Goal: Task Accomplishment & Management: Complete application form

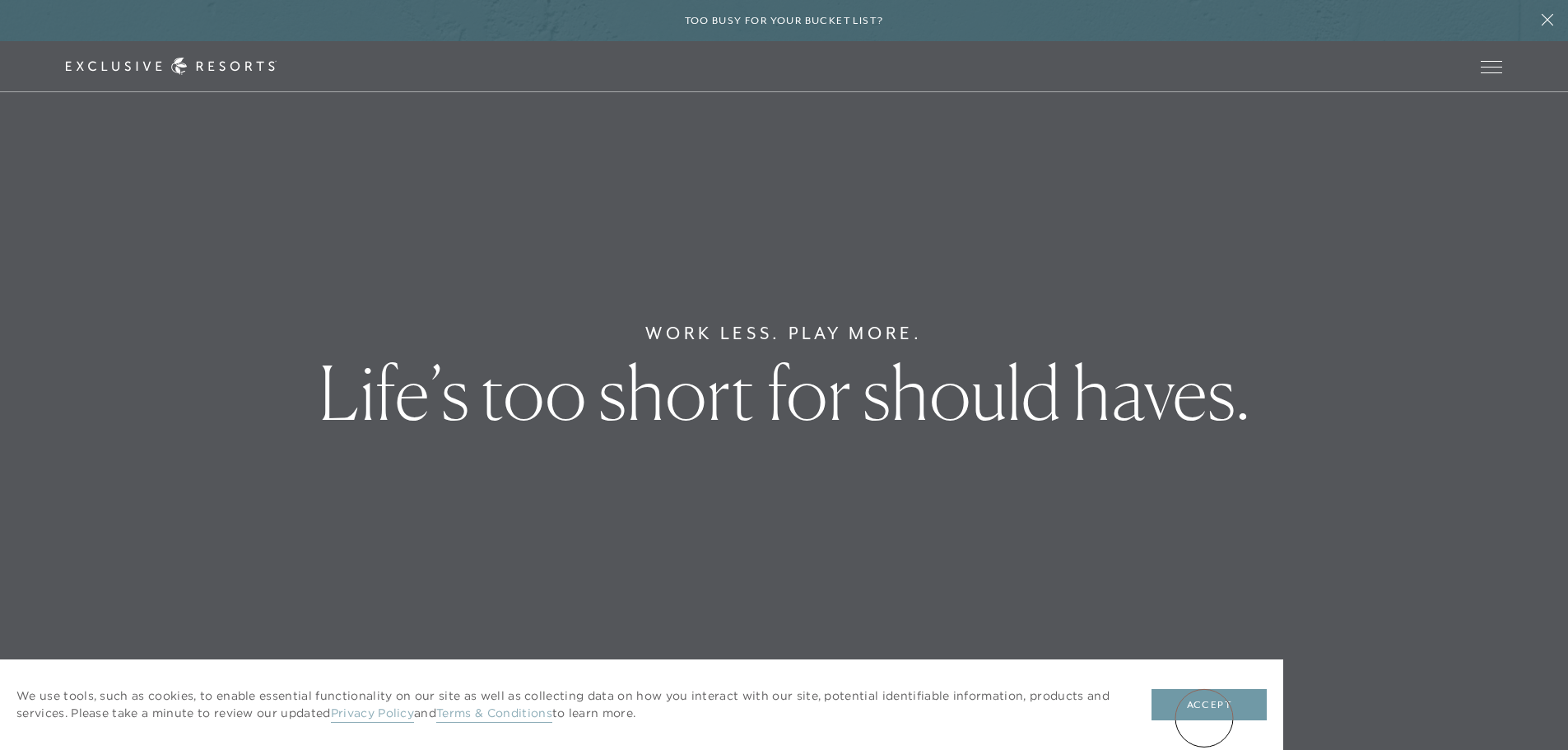
click at [1200, 714] on button "Accept" at bounding box center [1209, 705] width 115 height 31
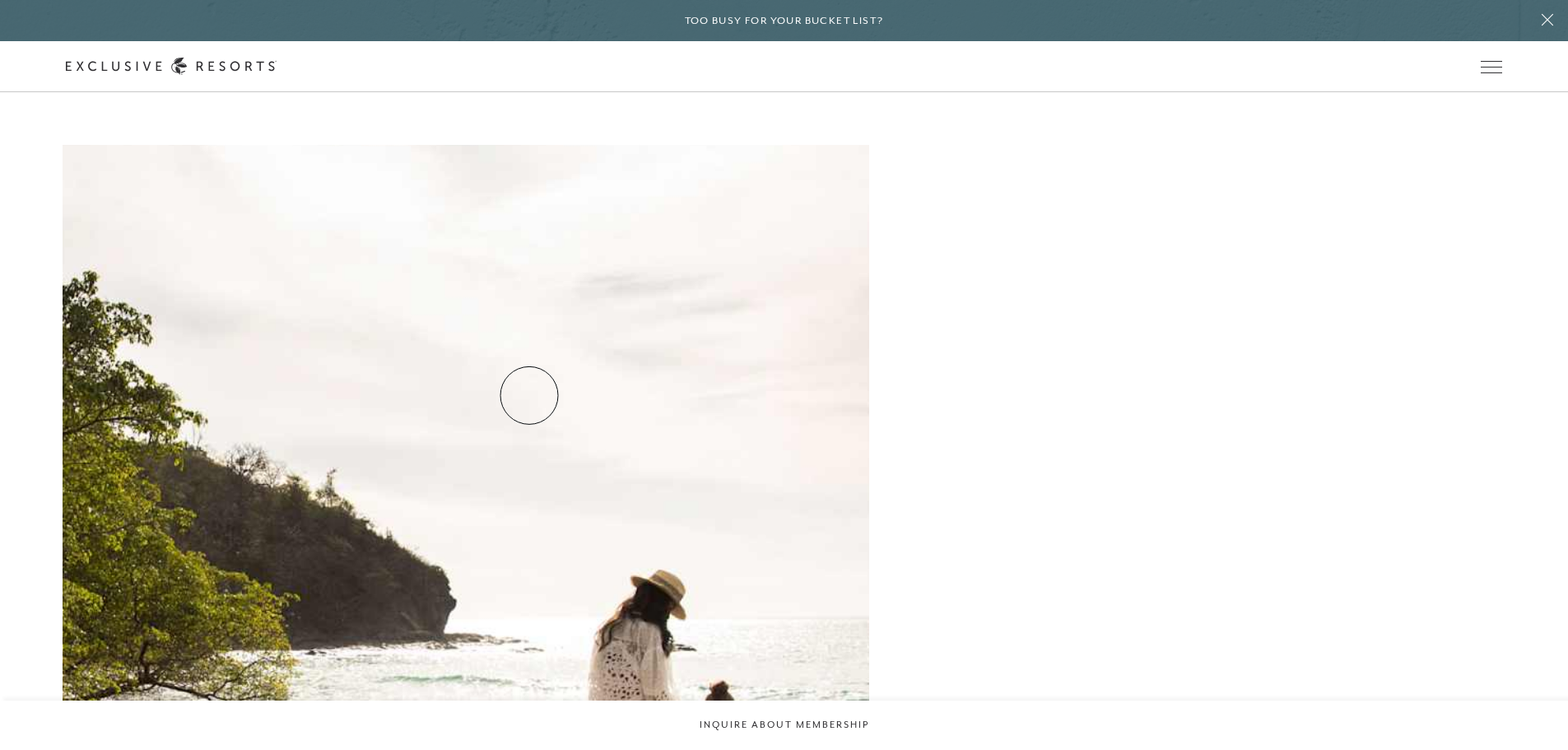
scroll to position [2305, 0]
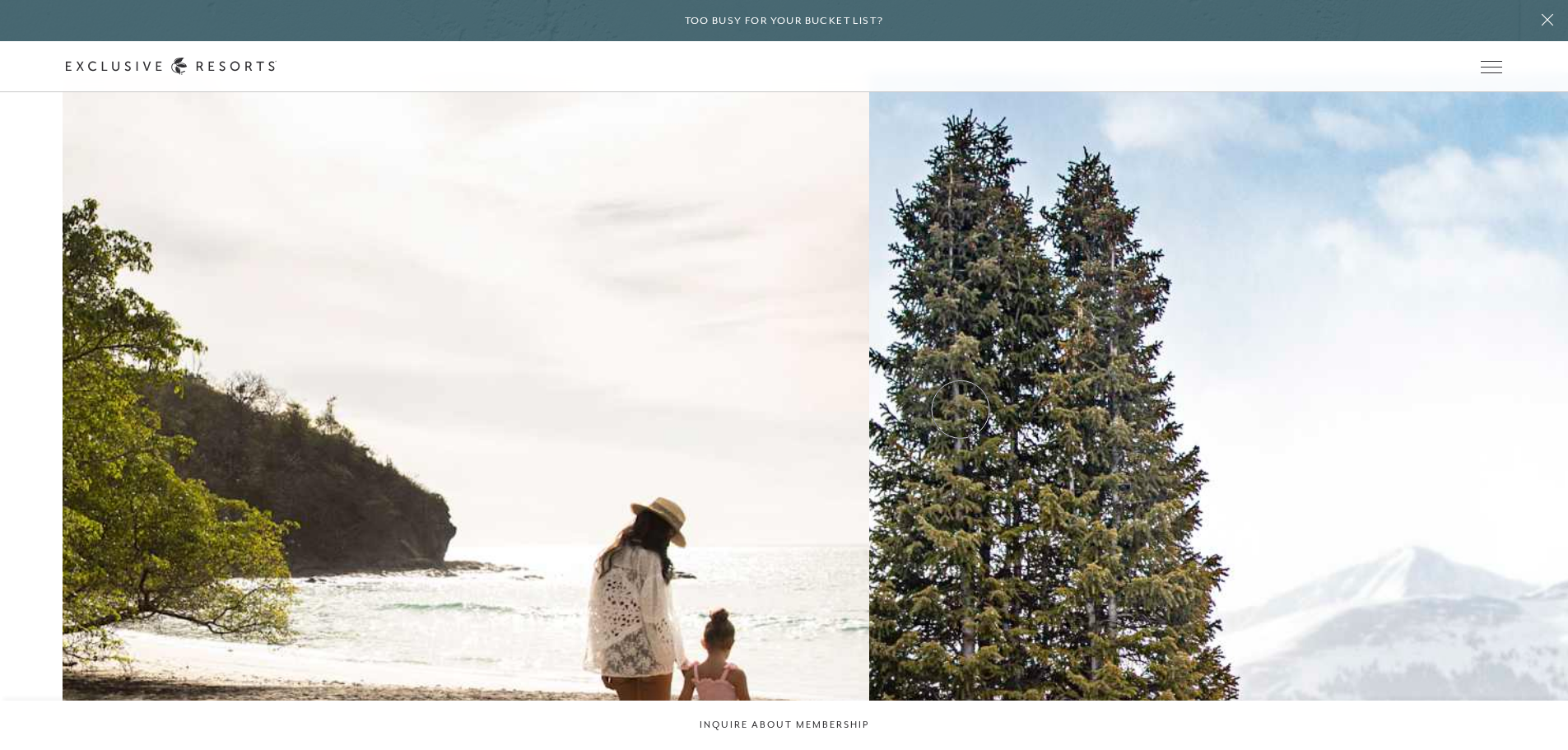
click at [0, 0] on h2 "Mountain" at bounding box center [0, 0] width 0 height 0
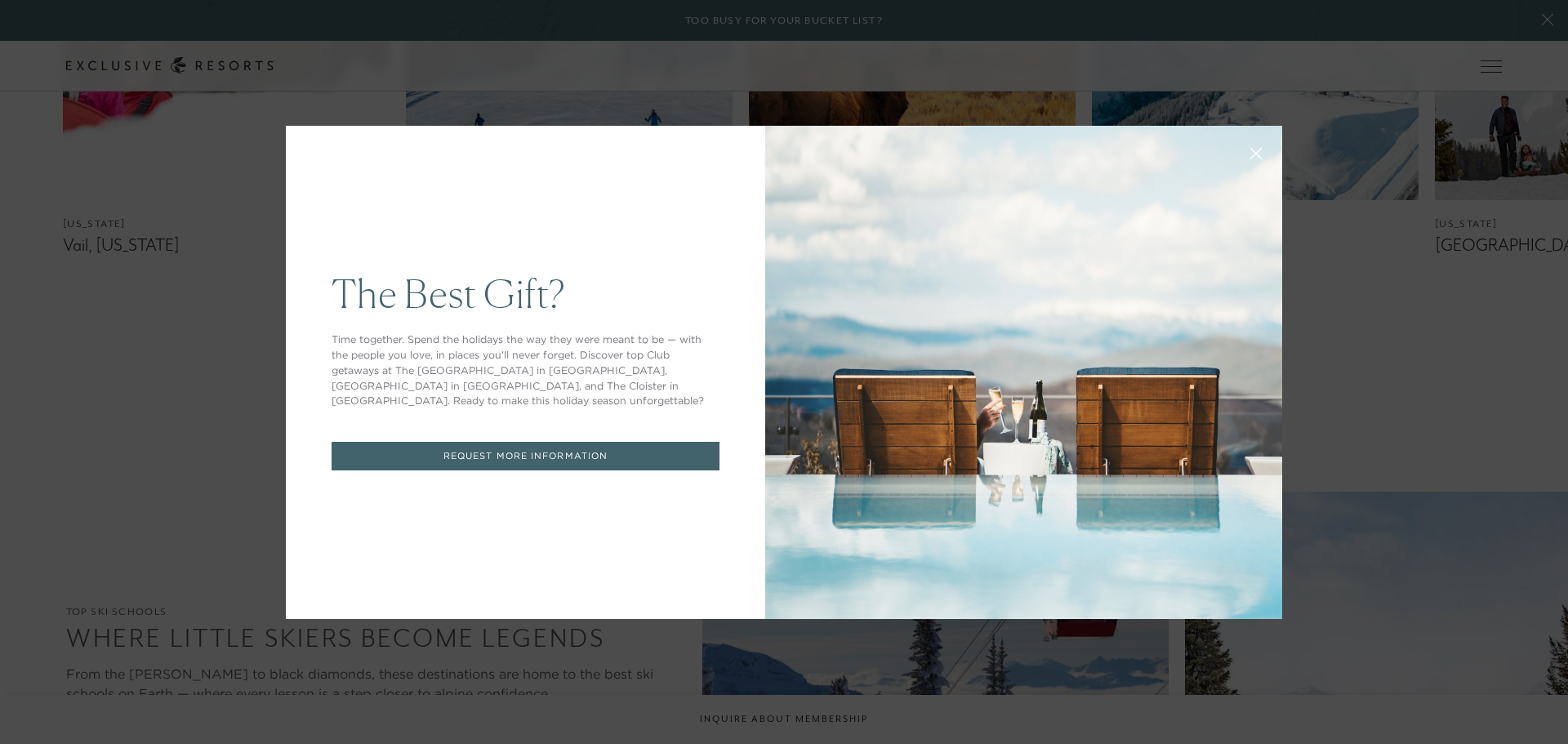
click at [1250, 155] on icon at bounding box center [1256, 152] width 12 height 12
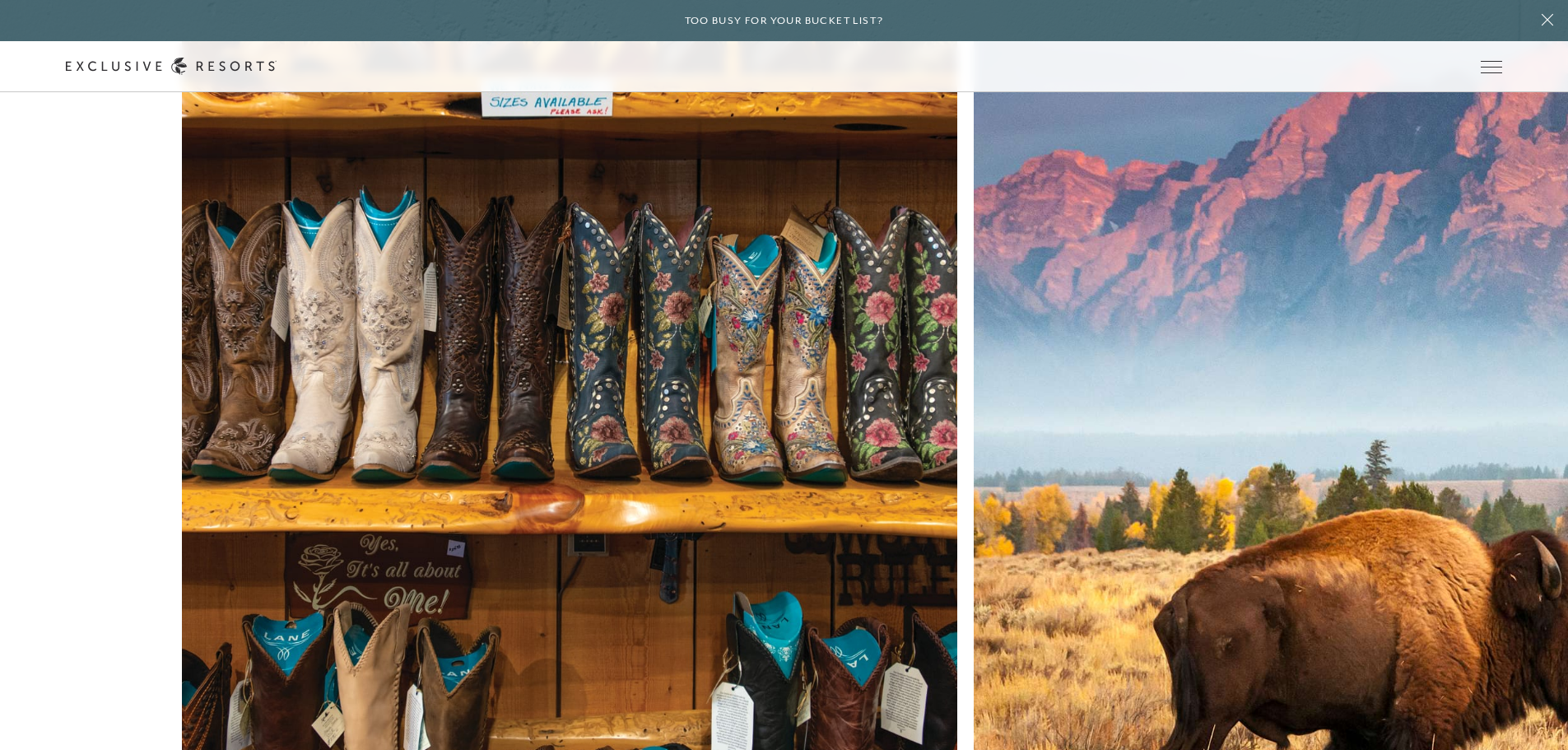
scroll to position [9131, 0]
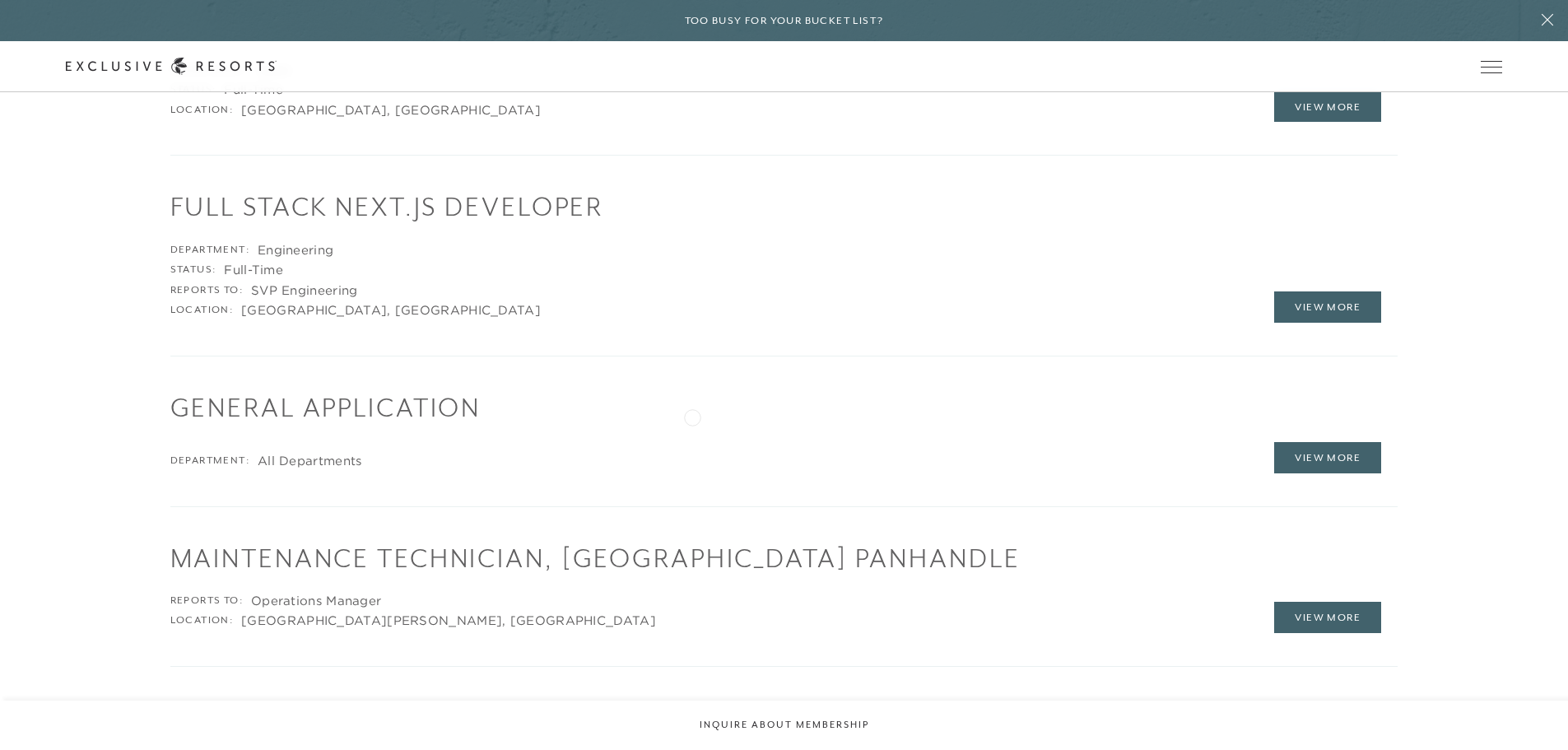
scroll to position [2469, 0]
click at [1327, 468] on link "View More" at bounding box center [1328, 459] width 107 height 31
